Goal: Task Accomplishment & Management: Use online tool/utility

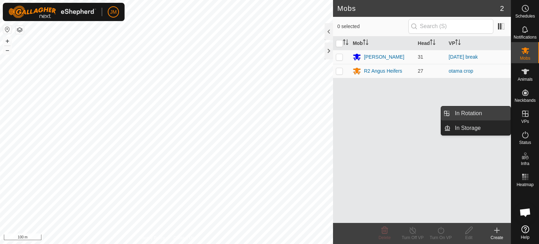
click at [496, 113] on link "In Rotation" at bounding box center [480, 113] width 60 height 14
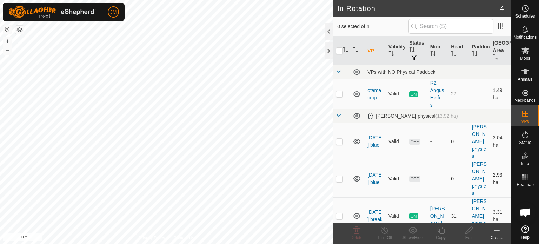
click at [338, 178] on p-checkbox at bounding box center [339, 179] width 7 height 6
click at [357, 230] on icon at bounding box center [356, 230] width 7 height 7
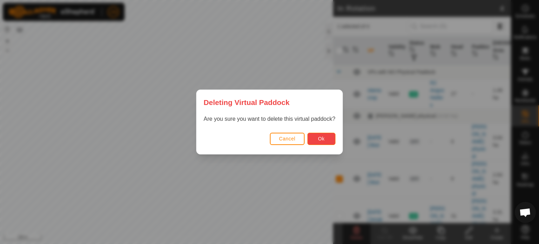
click at [321, 138] on span "Ok" at bounding box center [321, 139] width 7 height 6
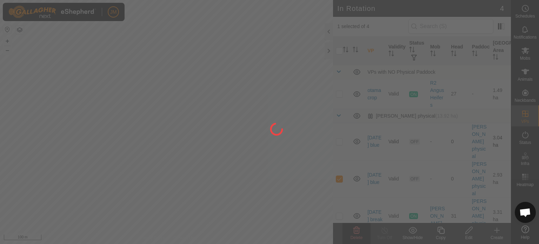
checkbox input "false"
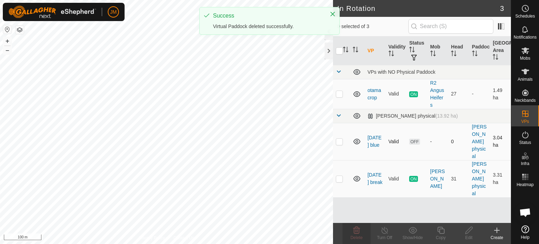
click at [339, 139] on p-checkbox at bounding box center [339, 141] width 7 height 6
checkbox input "true"
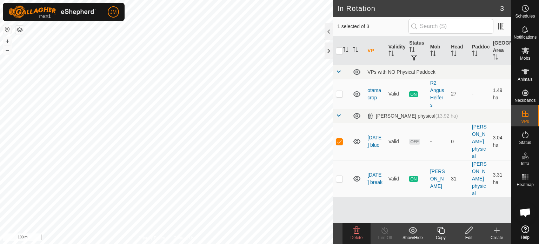
click at [358, 231] on icon at bounding box center [356, 230] width 8 height 8
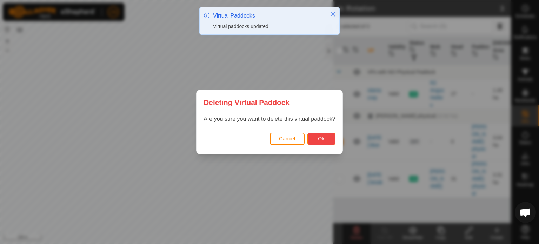
click at [319, 138] on span "Ok" at bounding box center [321, 139] width 7 height 6
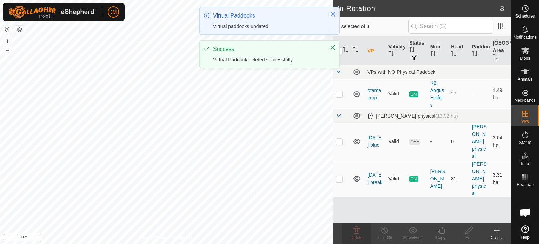
checkbox input "false"
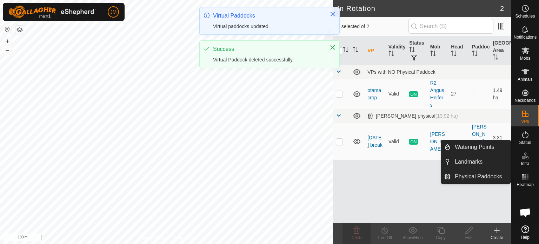
click at [499, 228] on icon at bounding box center [496, 230] width 8 height 8
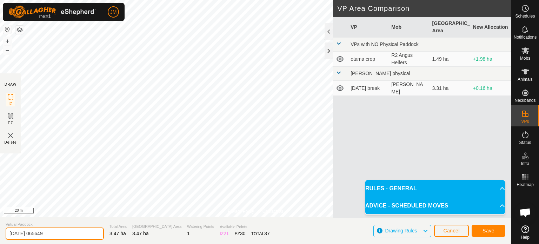
click at [59, 231] on input "[DATE] 065649" at bounding box center [55, 233] width 98 height 12
type input "2"
type input "weds blue"
click at [490, 226] on button "Save" at bounding box center [488, 230] width 34 height 12
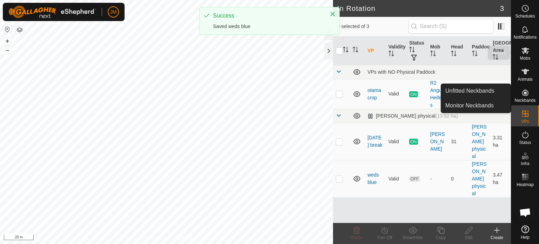
click at [527, 52] on icon at bounding box center [525, 50] width 8 height 7
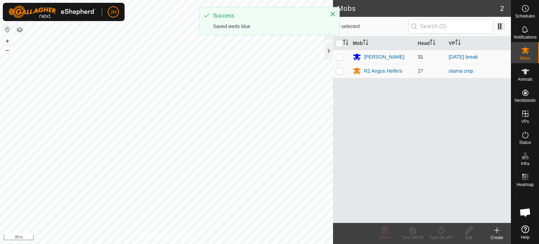
click at [337, 56] on p-checkbox at bounding box center [339, 57] width 7 height 6
checkbox input "true"
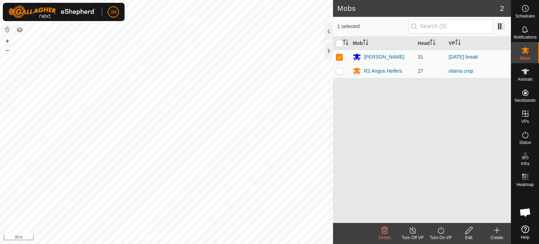
click at [440, 230] on icon at bounding box center [440, 230] width 9 height 8
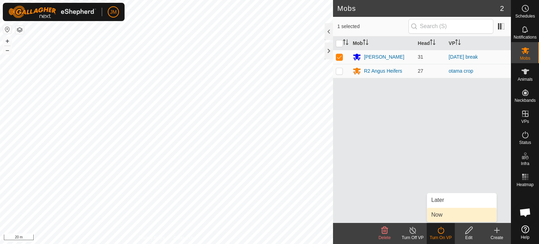
click at [438, 216] on link "Now" at bounding box center [461, 215] width 69 height 14
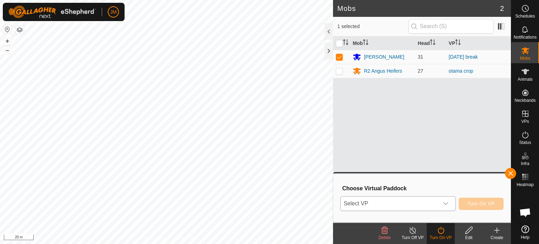
click at [433, 203] on span "Select VP" at bounding box center [389, 203] width 98 height 14
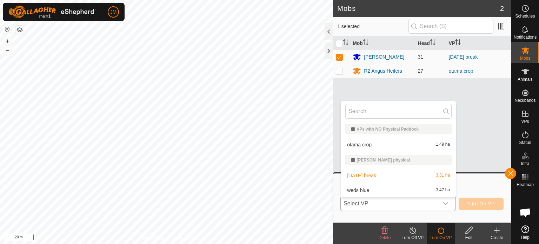
click at [428, 192] on li "weds blue 3.47 ha" at bounding box center [398, 190] width 115 height 14
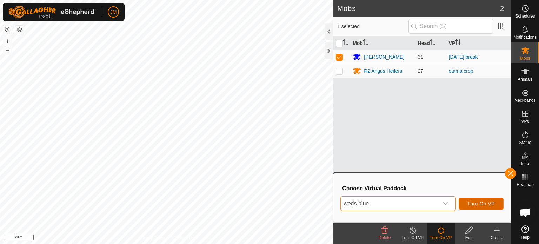
click at [476, 202] on span "Turn On VP" at bounding box center [480, 204] width 27 height 6
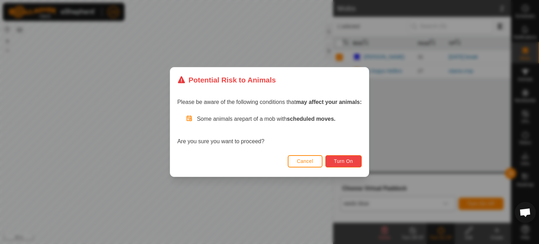
click at [357, 163] on button "Turn On" at bounding box center [343, 161] width 36 height 12
